Goal: Information Seeking & Learning: Learn about a topic

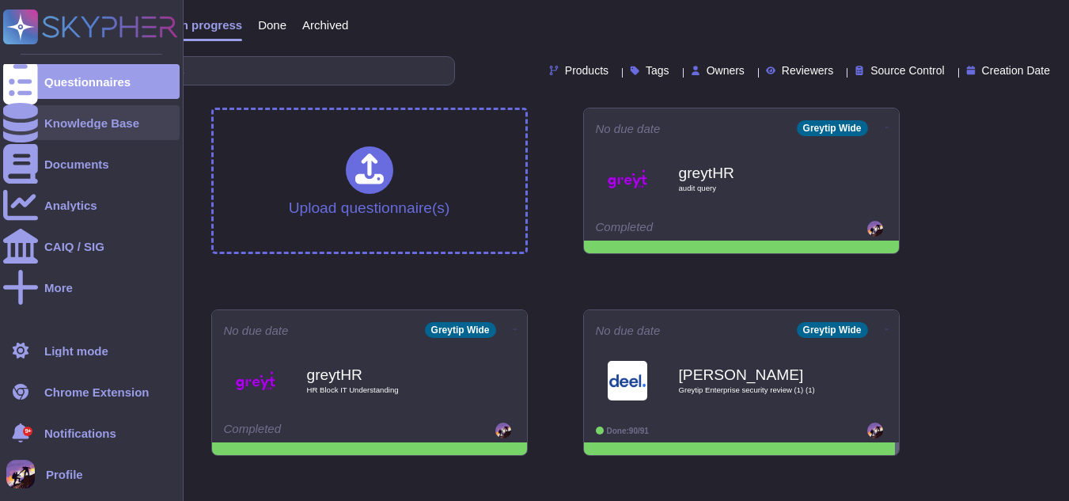
click at [68, 129] on div "Knowledge Base" at bounding box center [91, 122] width 177 height 35
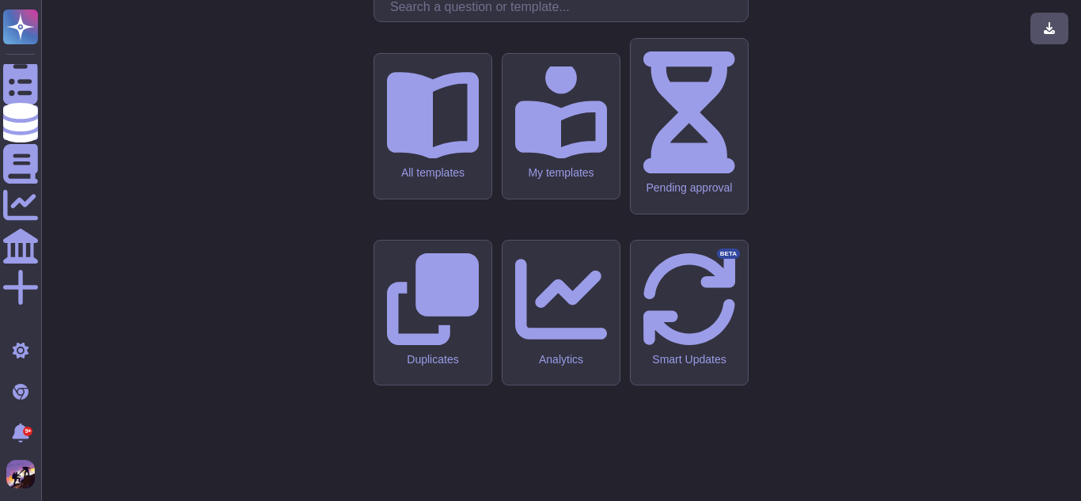
click at [788, 135] on div "Greytip Security knowledge base All templates My templates Pending approval Dup…" at bounding box center [561, 251] width 1015 height 476
click at [434, 21] on input "text" at bounding box center [565, 8] width 366 height 28
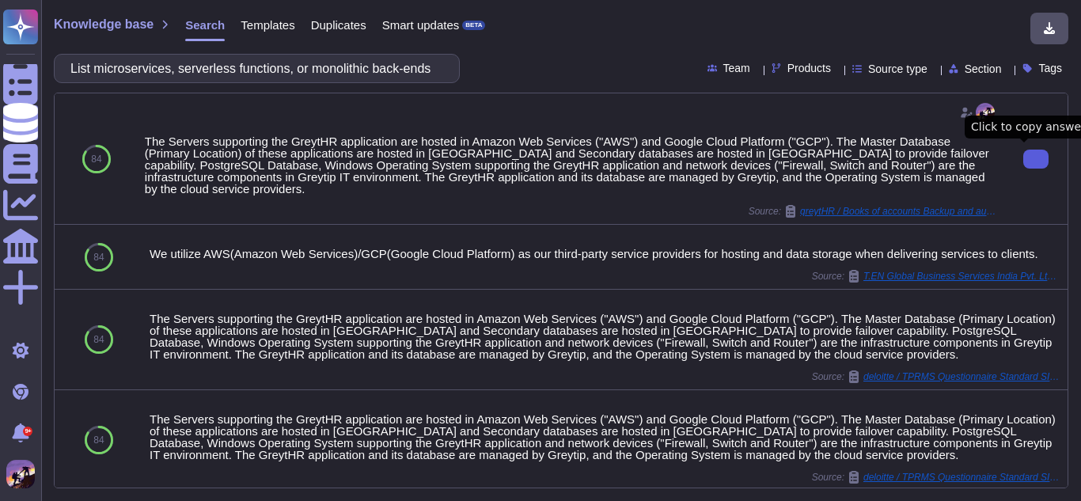
click at [1025, 151] on button at bounding box center [1035, 159] width 25 height 19
